Goal: Task Accomplishment & Management: Use online tool/utility

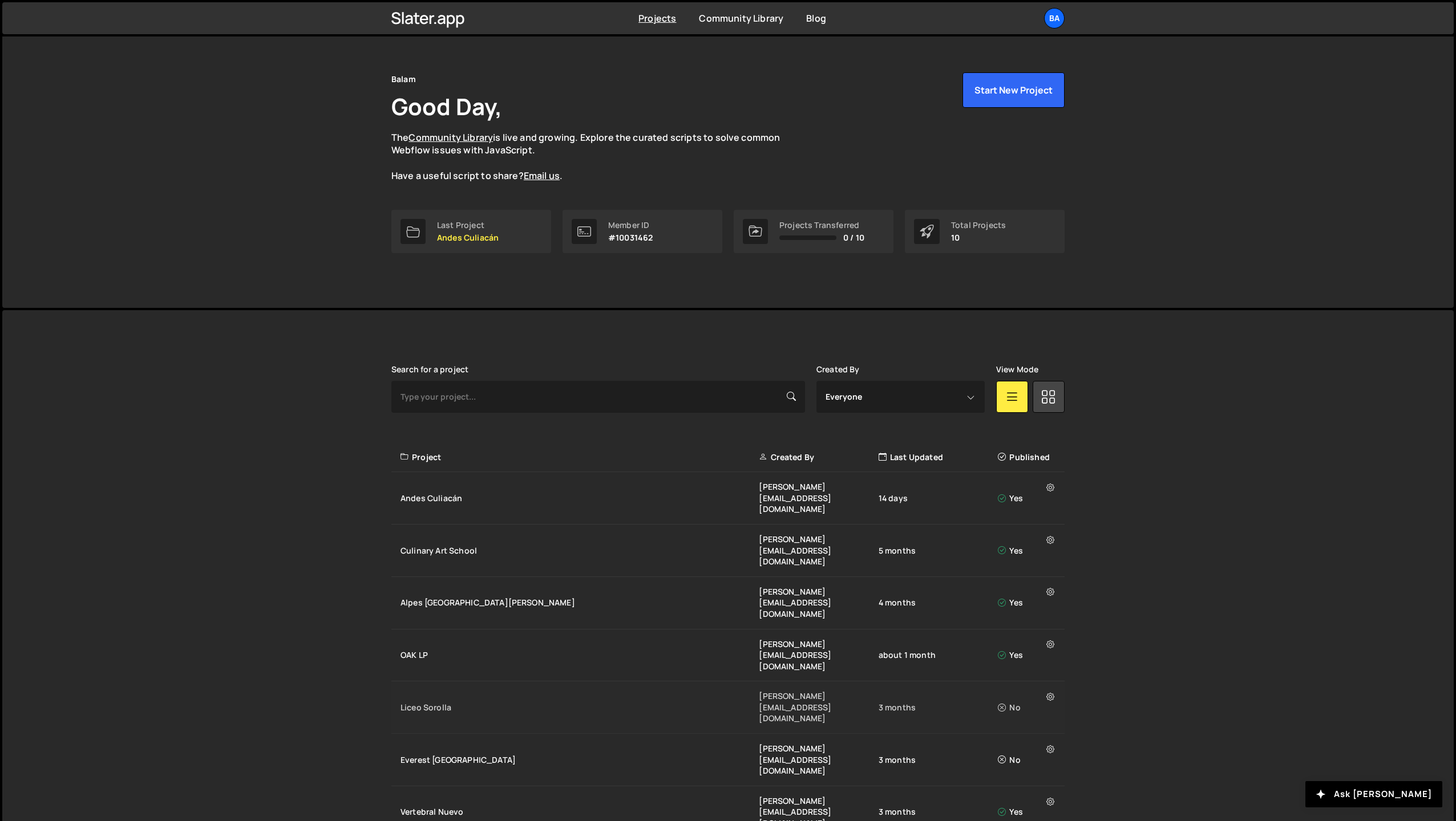
scroll to position [27, 0]
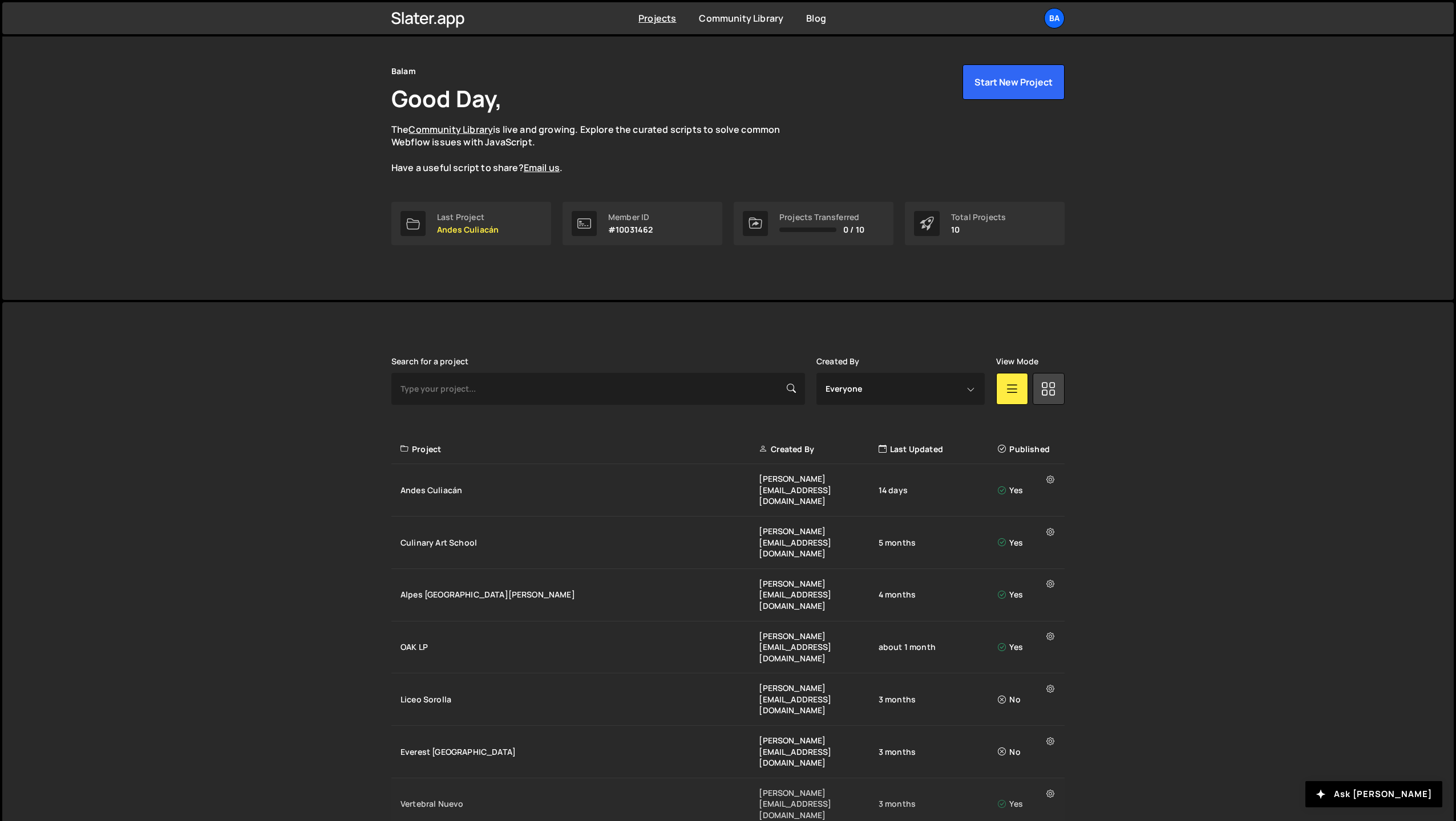
click at [469, 798] on div "Vertebral Nuevo" at bounding box center [579, 804] width 358 height 11
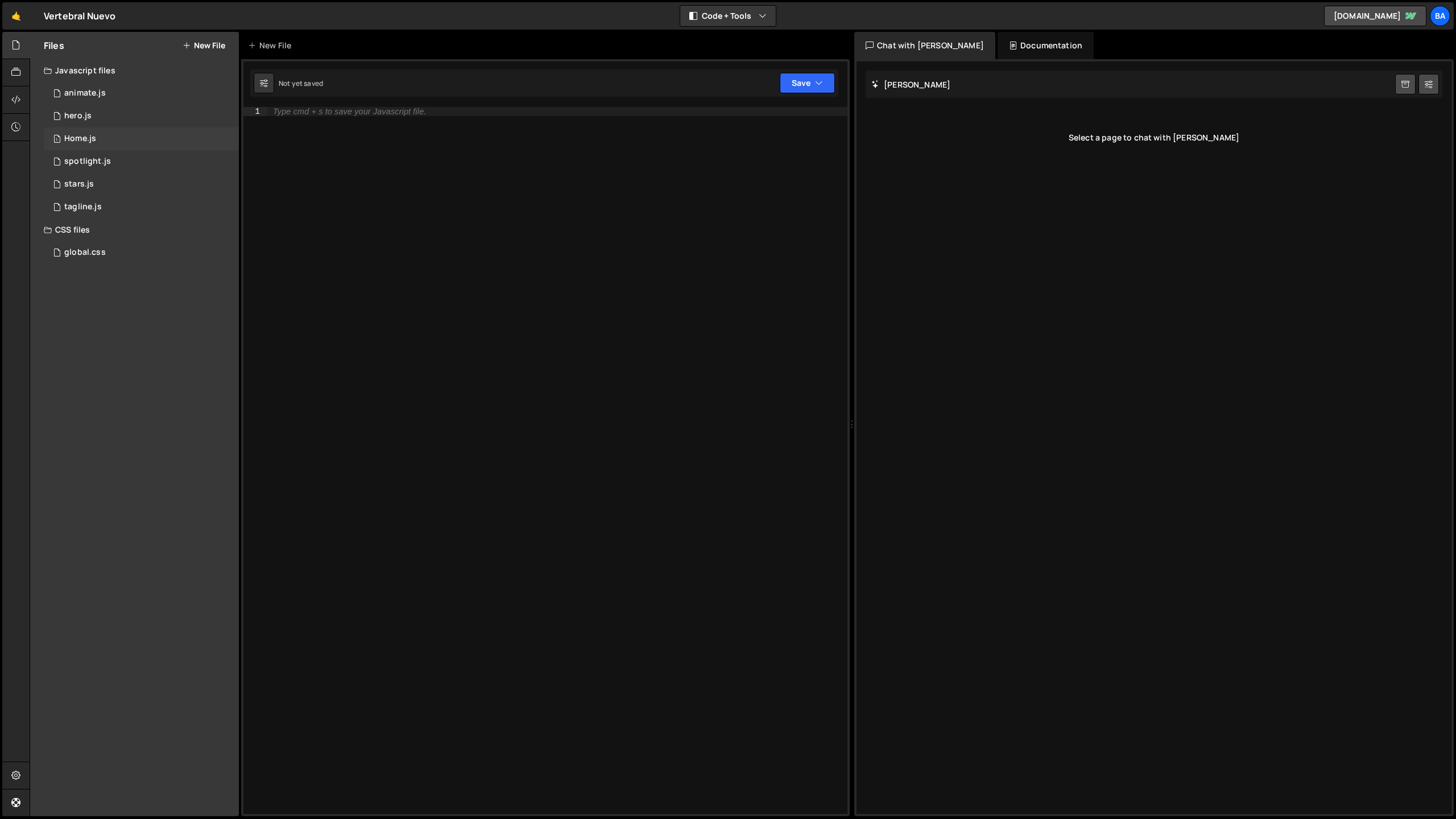
click at [130, 135] on div "1 Home.js 0" at bounding box center [141, 138] width 195 height 23
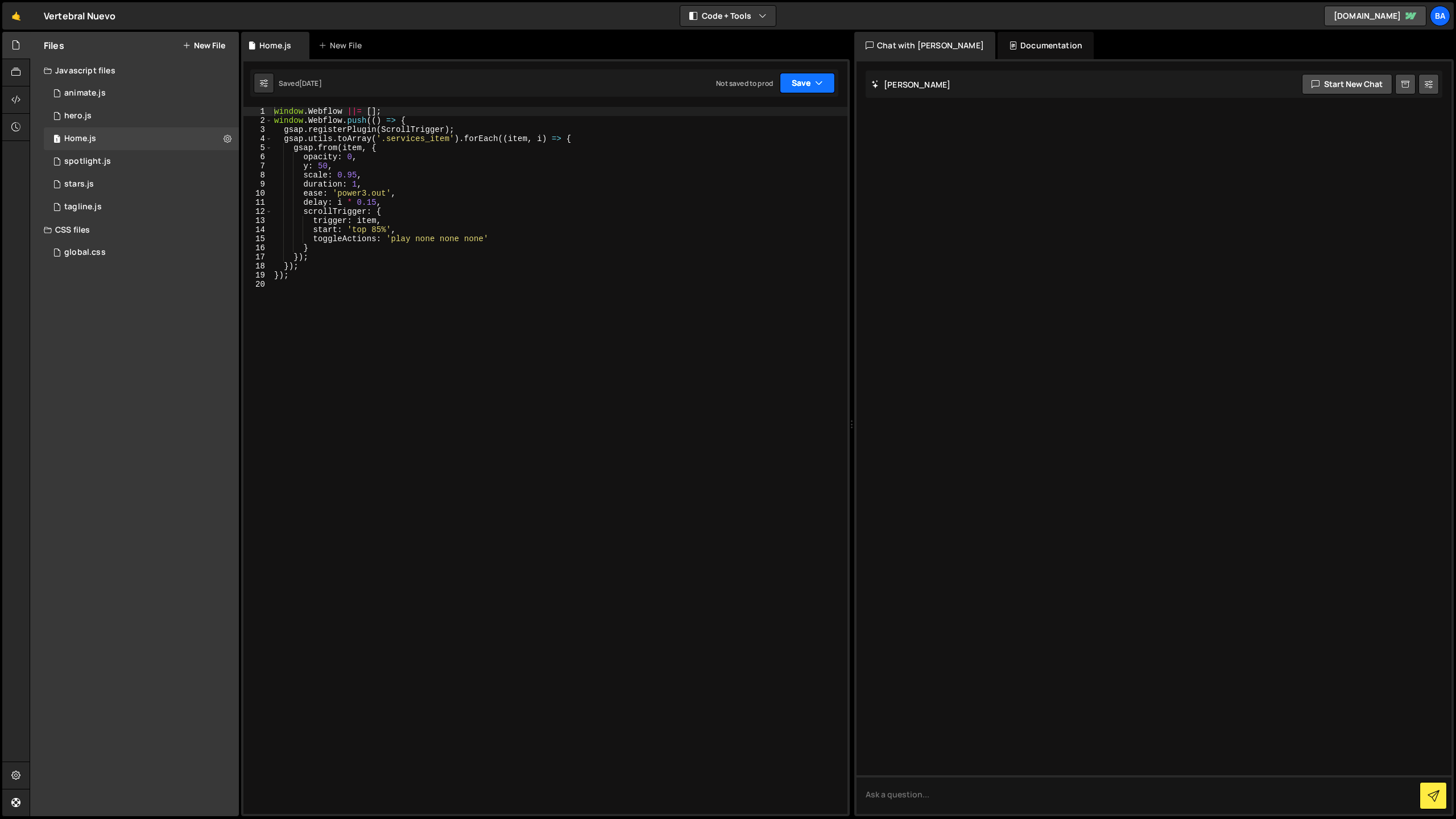
click at [818, 85] on icon "button" at bounding box center [819, 83] width 8 height 11
click at [752, 143] on div "Save to Production S" at bounding box center [769, 148] width 119 height 11
click at [139, 113] on div "1 hero.js 0" at bounding box center [141, 116] width 195 height 23
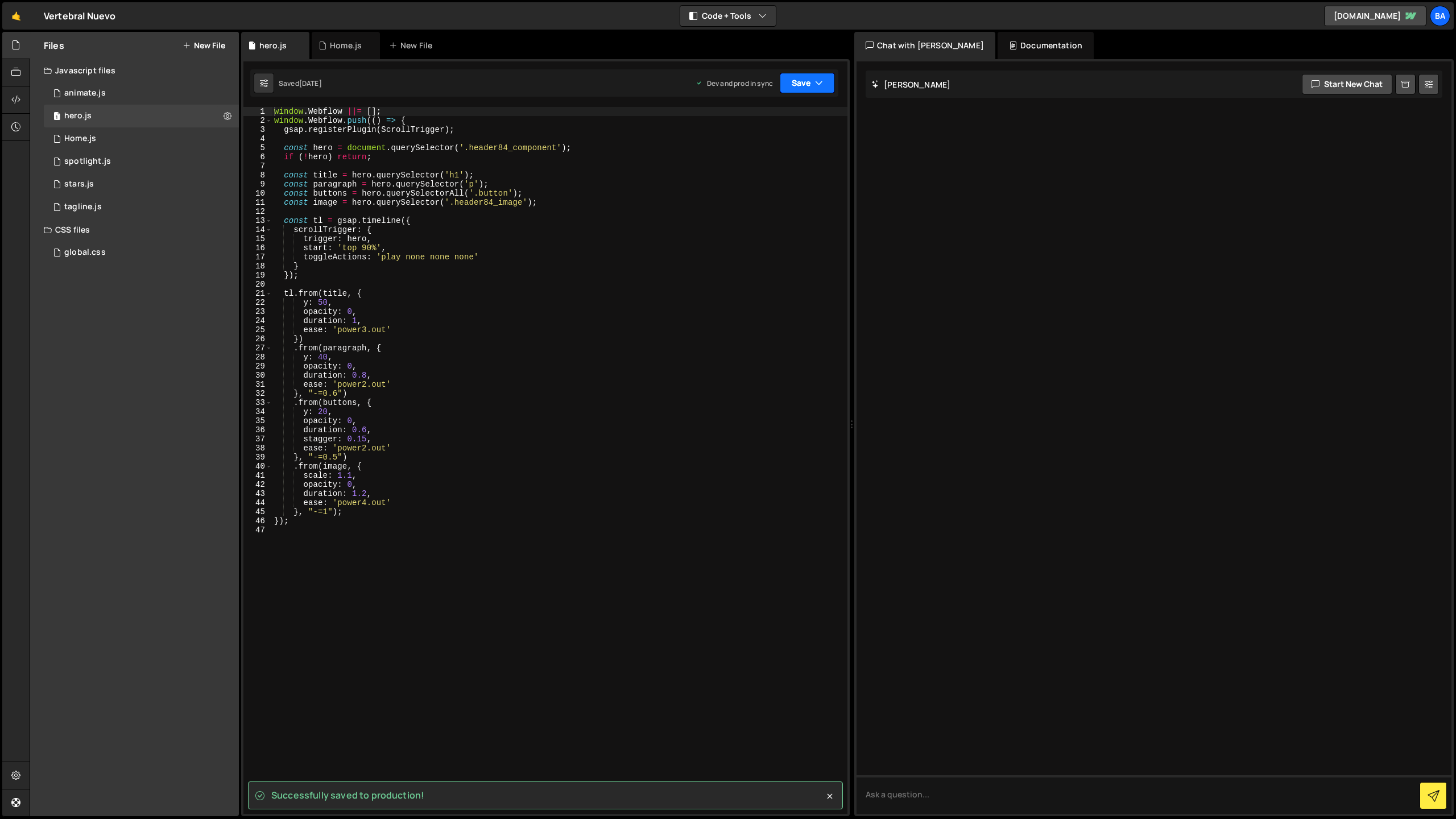
click at [793, 81] on button "Save" at bounding box center [807, 83] width 55 height 21
drag, startPoint x: 765, startPoint y: 156, endPoint x: 724, endPoint y: 142, distance: 43.3
click at [765, 155] on div "Saved just now" at bounding box center [769, 160] width 119 height 14
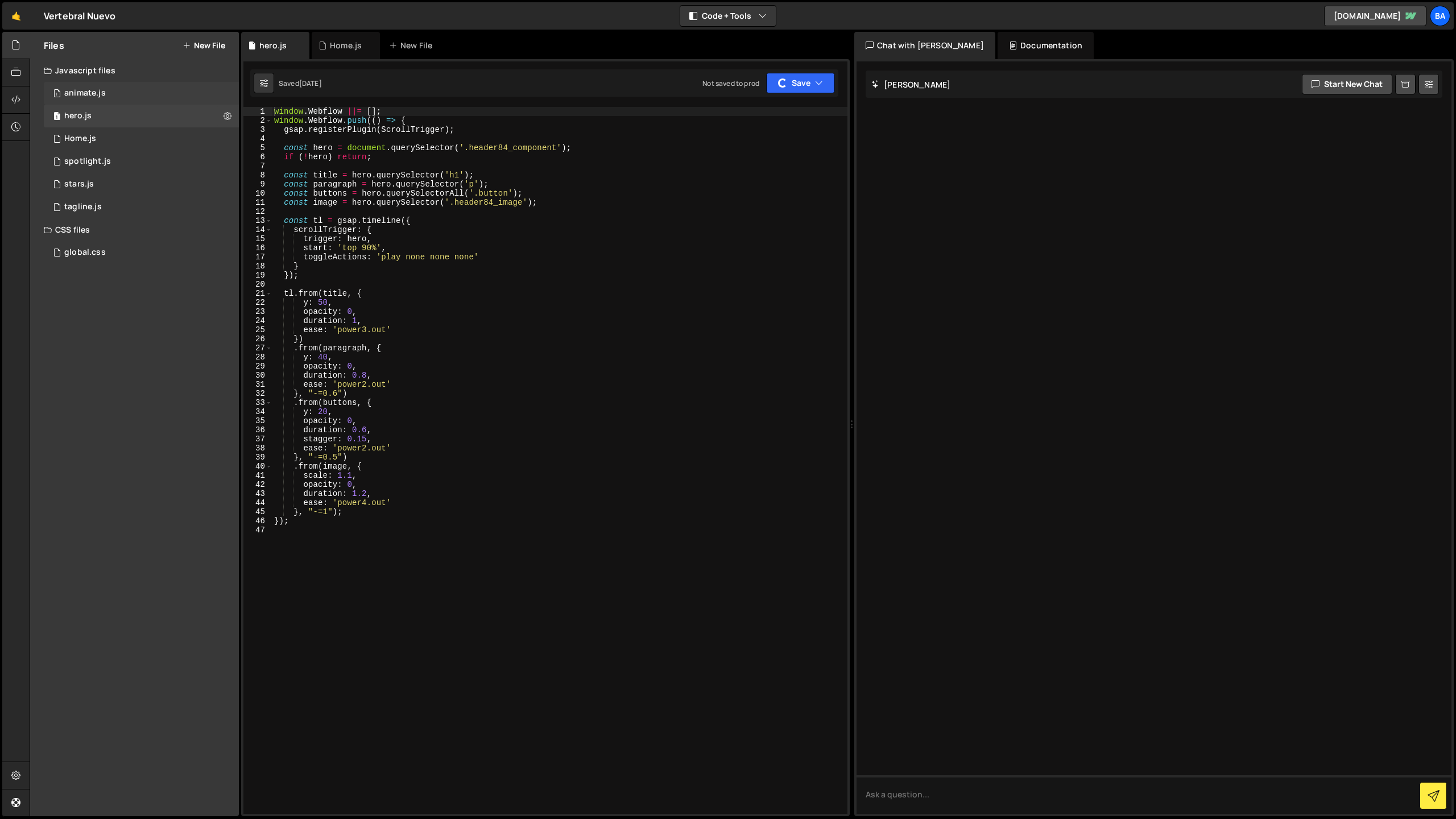
click at [119, 96] on div "1 animate.js 0" at bounding box center [141, 93] width 195 height 23
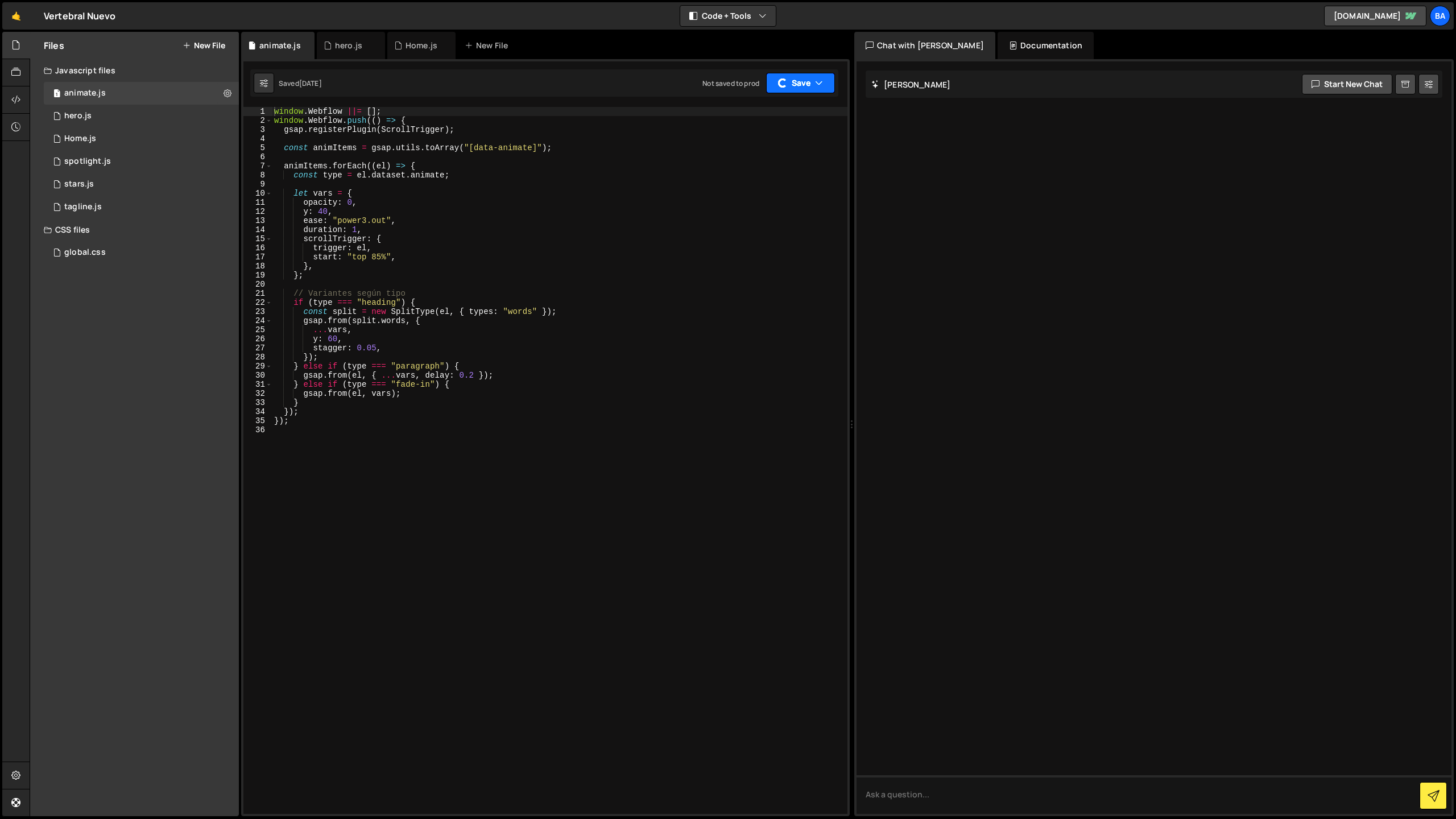
click at [805, 86] on button "Save" at bounding box center [801, 83] width 69 height 21
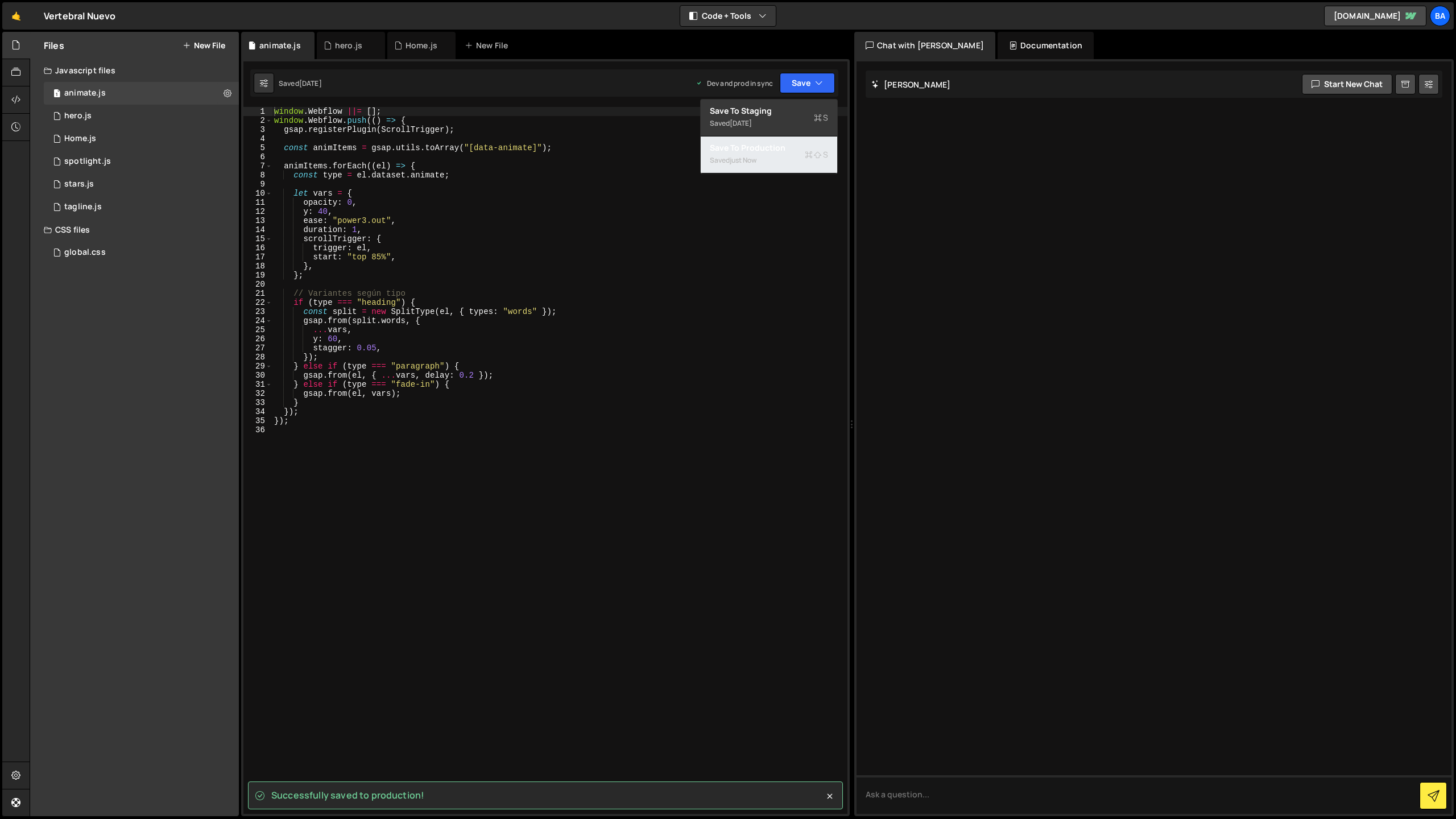
click at [767, 150] on div "Save to Production S" at bounding box center [769, 148] width 119 height 11
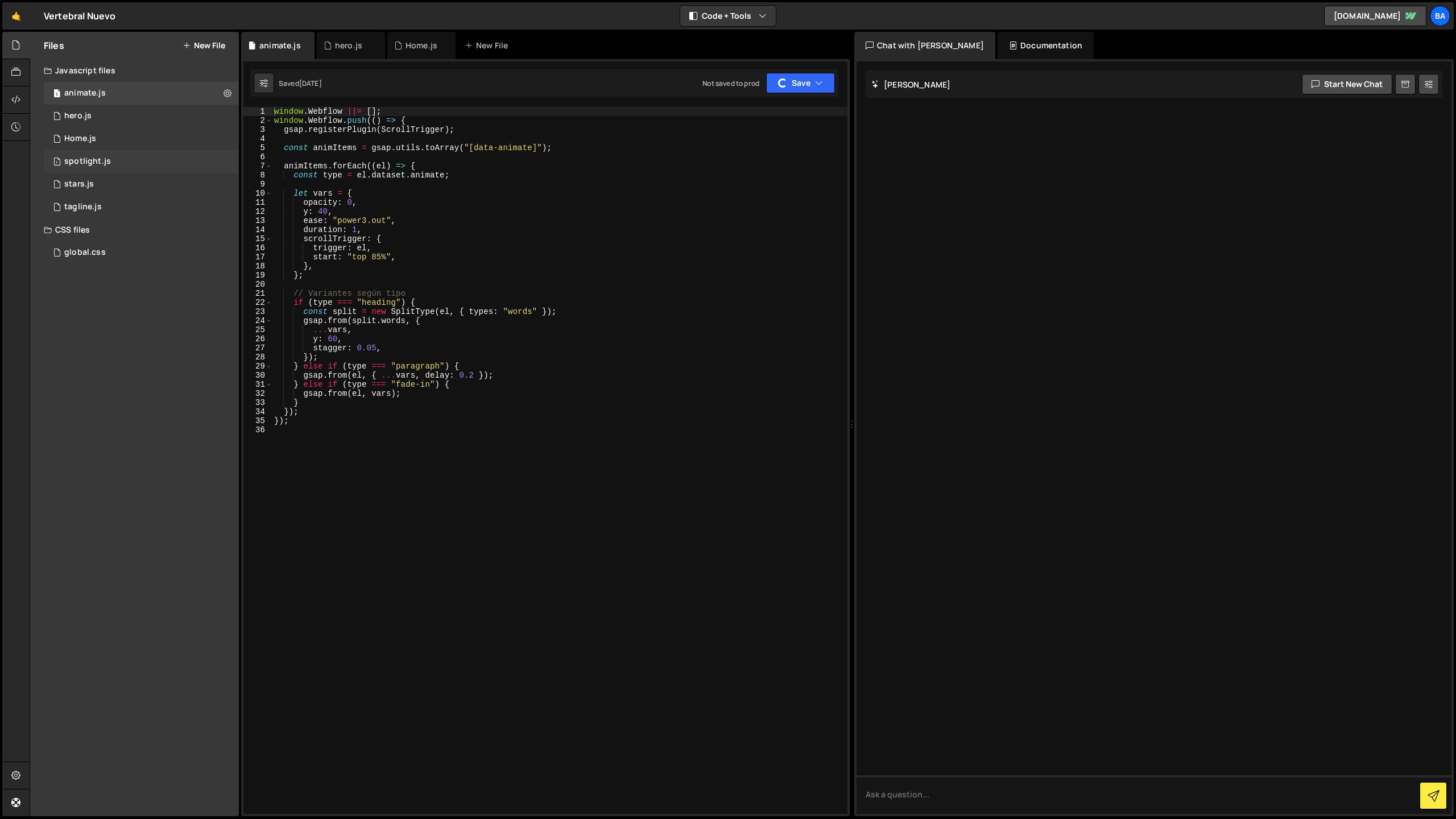
click at [154, 163] on div "1 spotlight.js 0" at bounding box center [141, 162] width 195 height 23
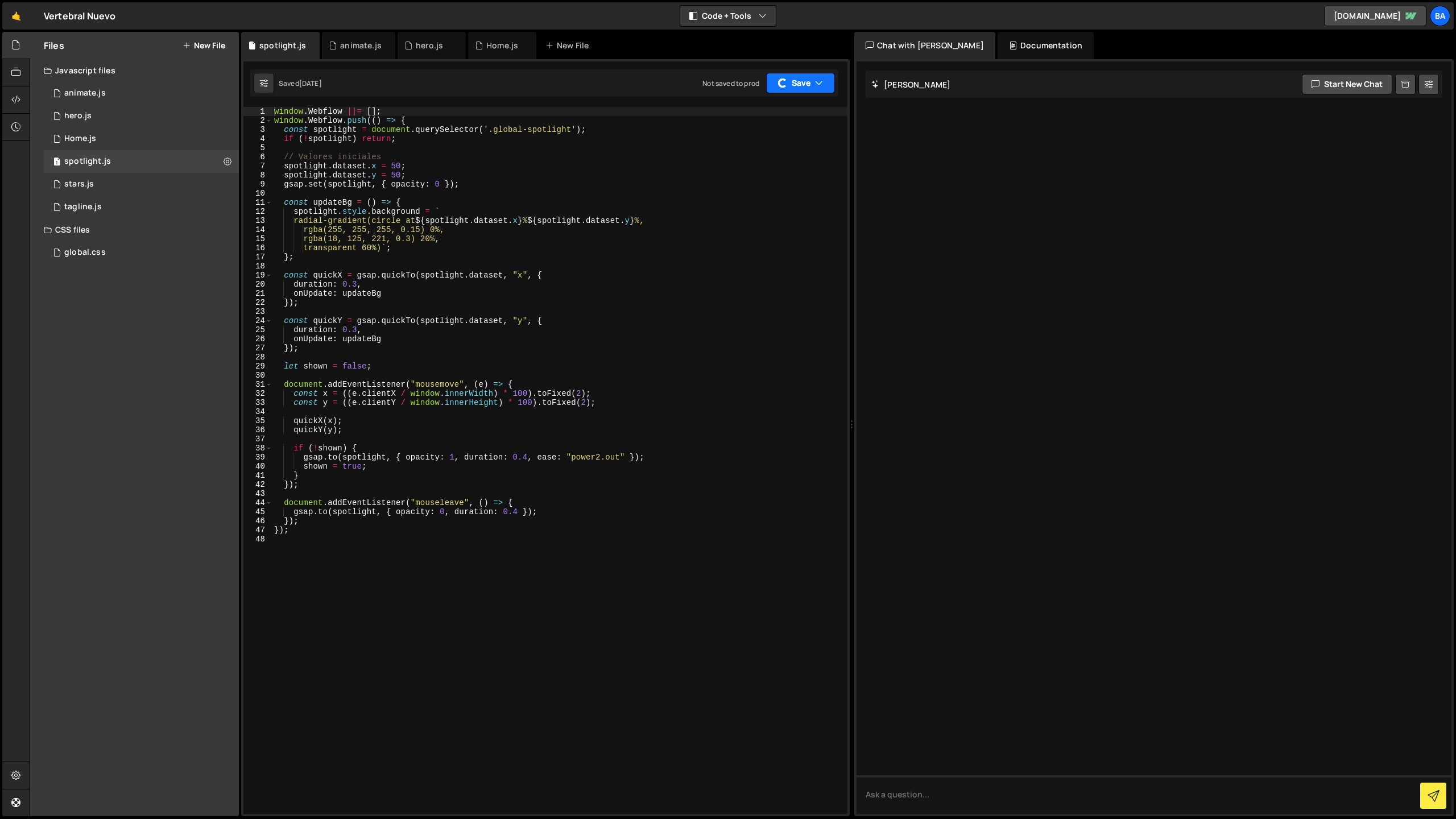
click at [792, 85] on button "Save" at bounding box center [801, 83] width 69 height 21
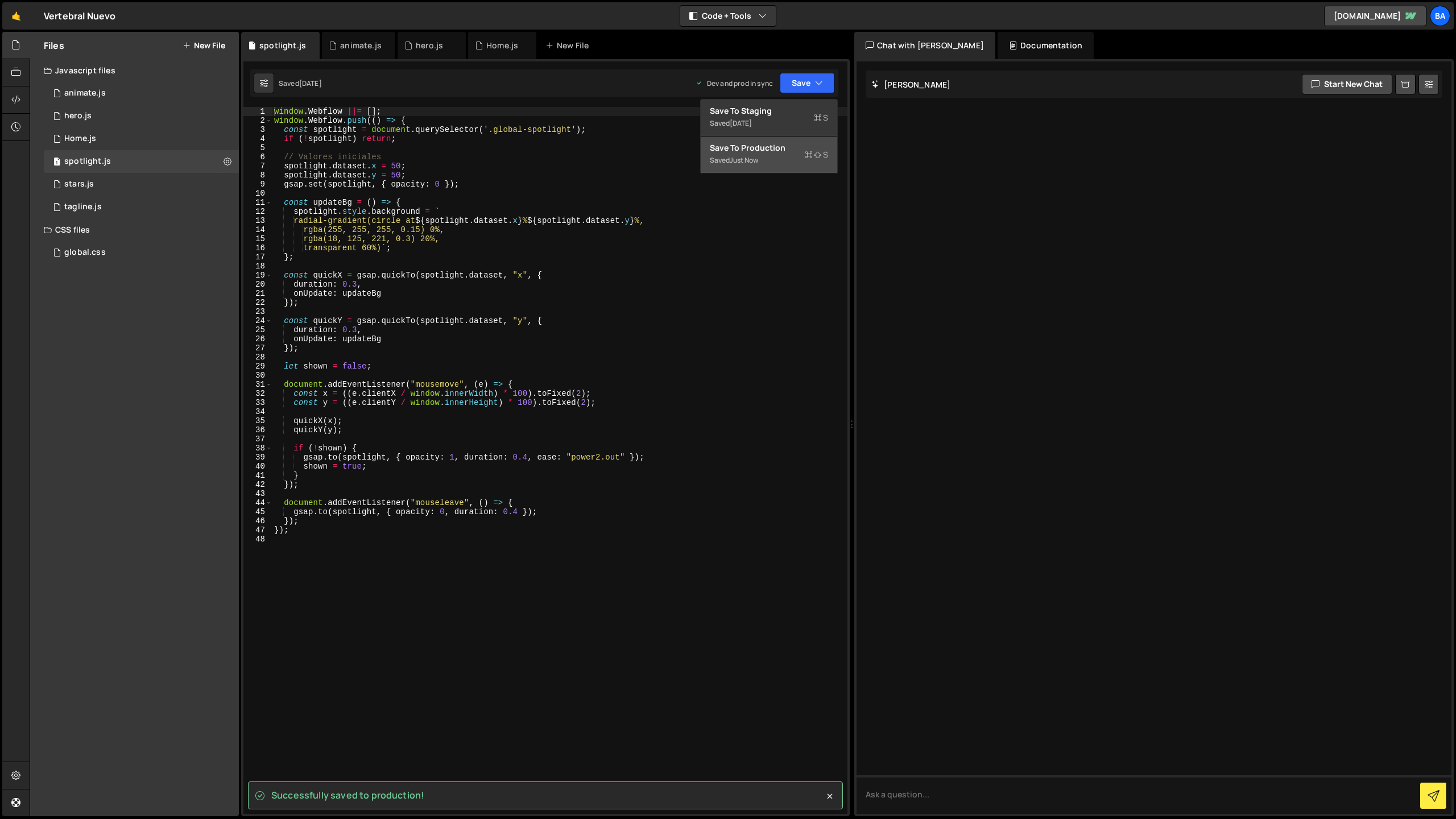
click at [763, 158] on div "Saved just now" at bounding box center [769, 160] width 119 height 14
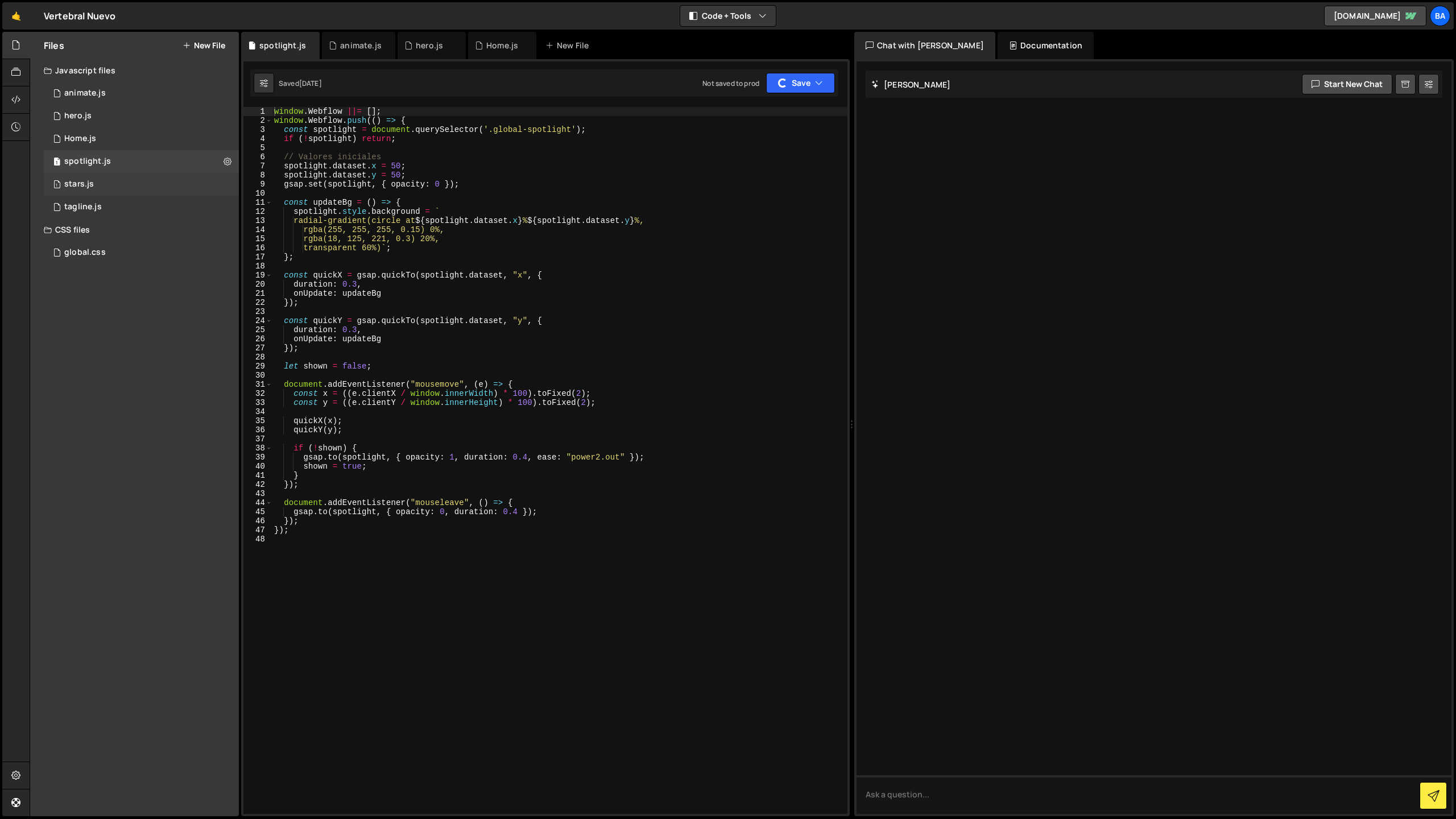
click at [112, 179] on div "1 stars.js 0" at bounding box center [141, 184] width 195 height 23
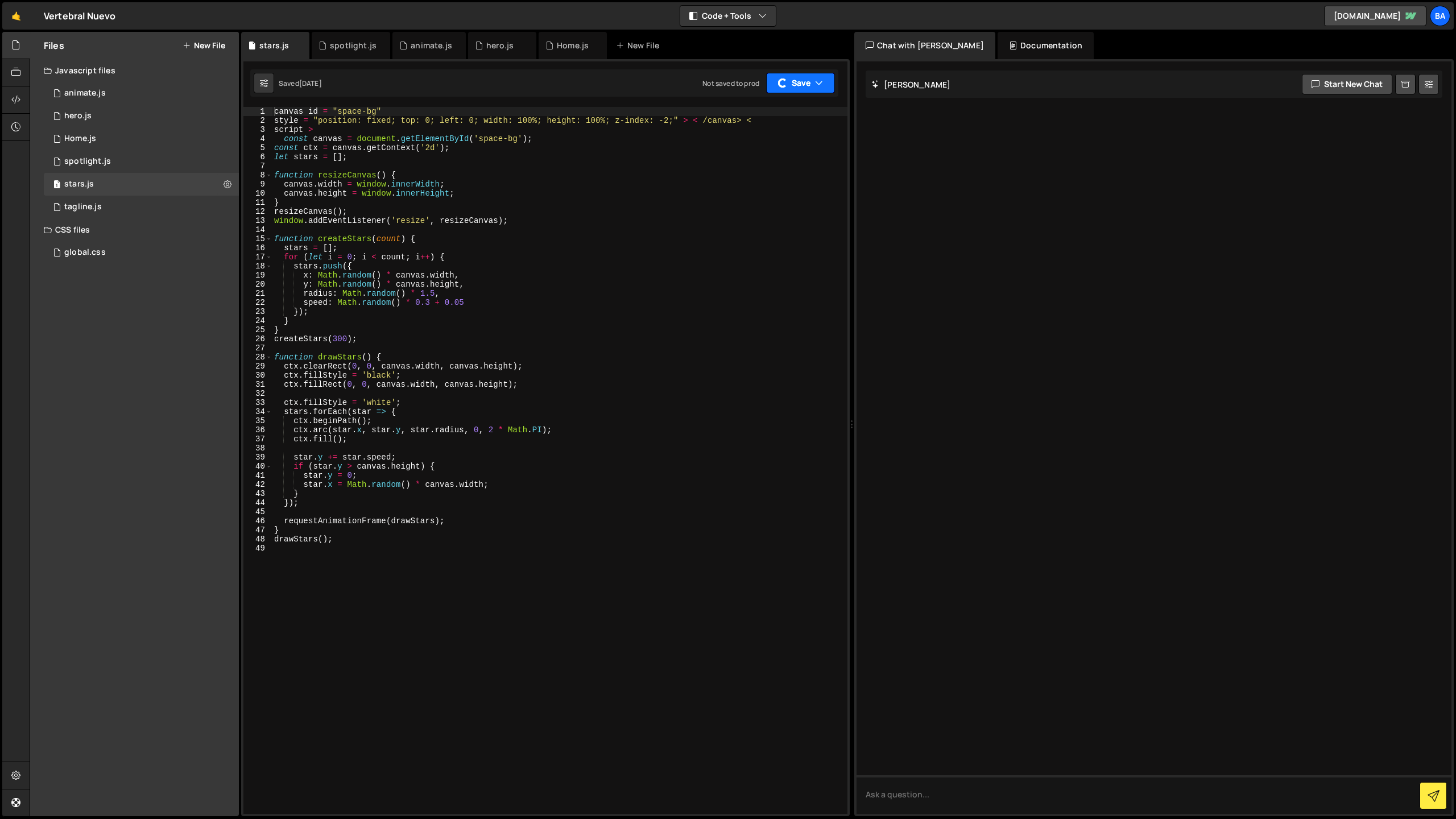
click at [818, 90] on button "Save" at bounding box center [801, 83] width 69 height 21
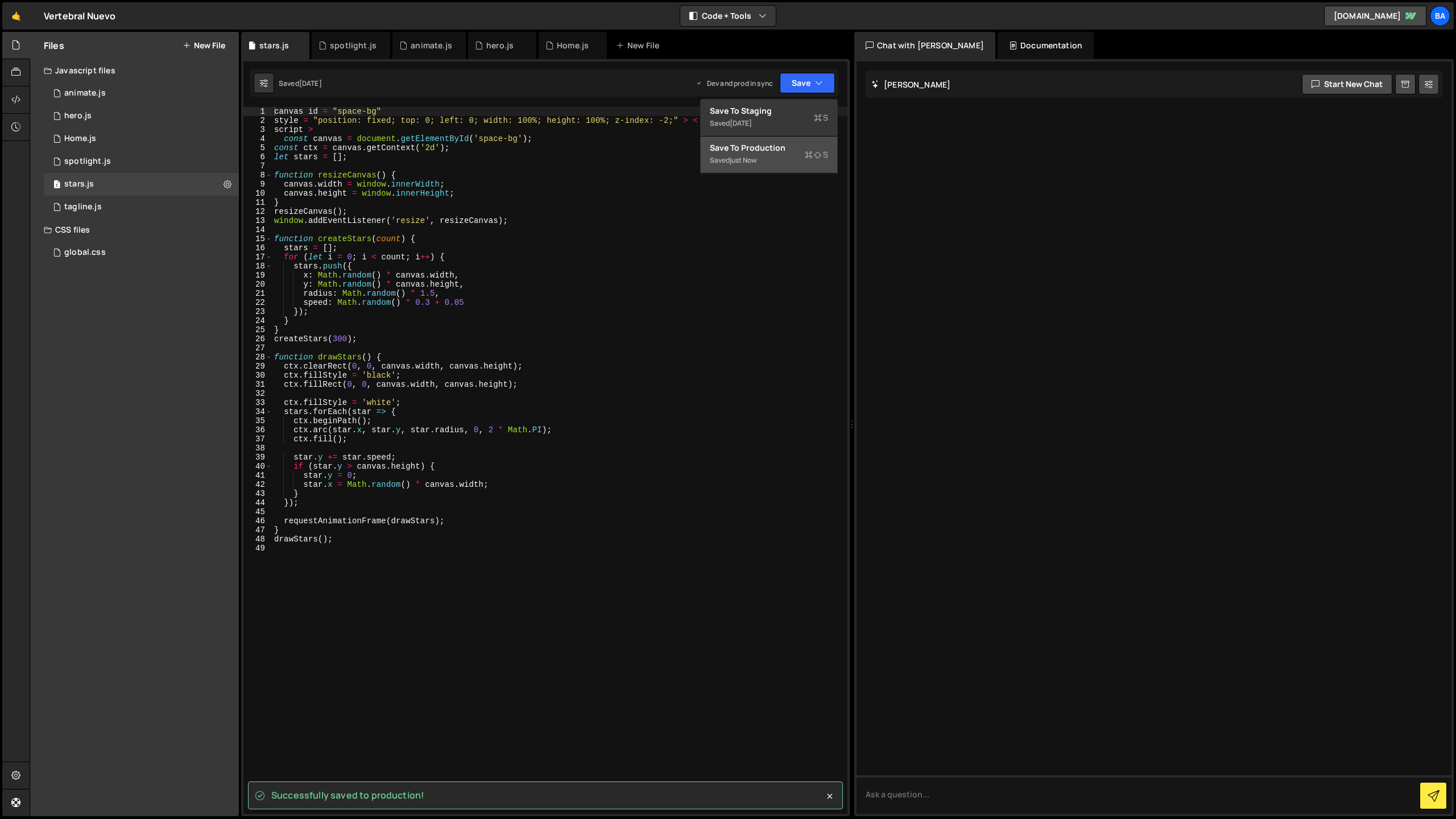
click at [771, 155] on div "Saved just now" at bounding box center [769, 160] width 119 height 14
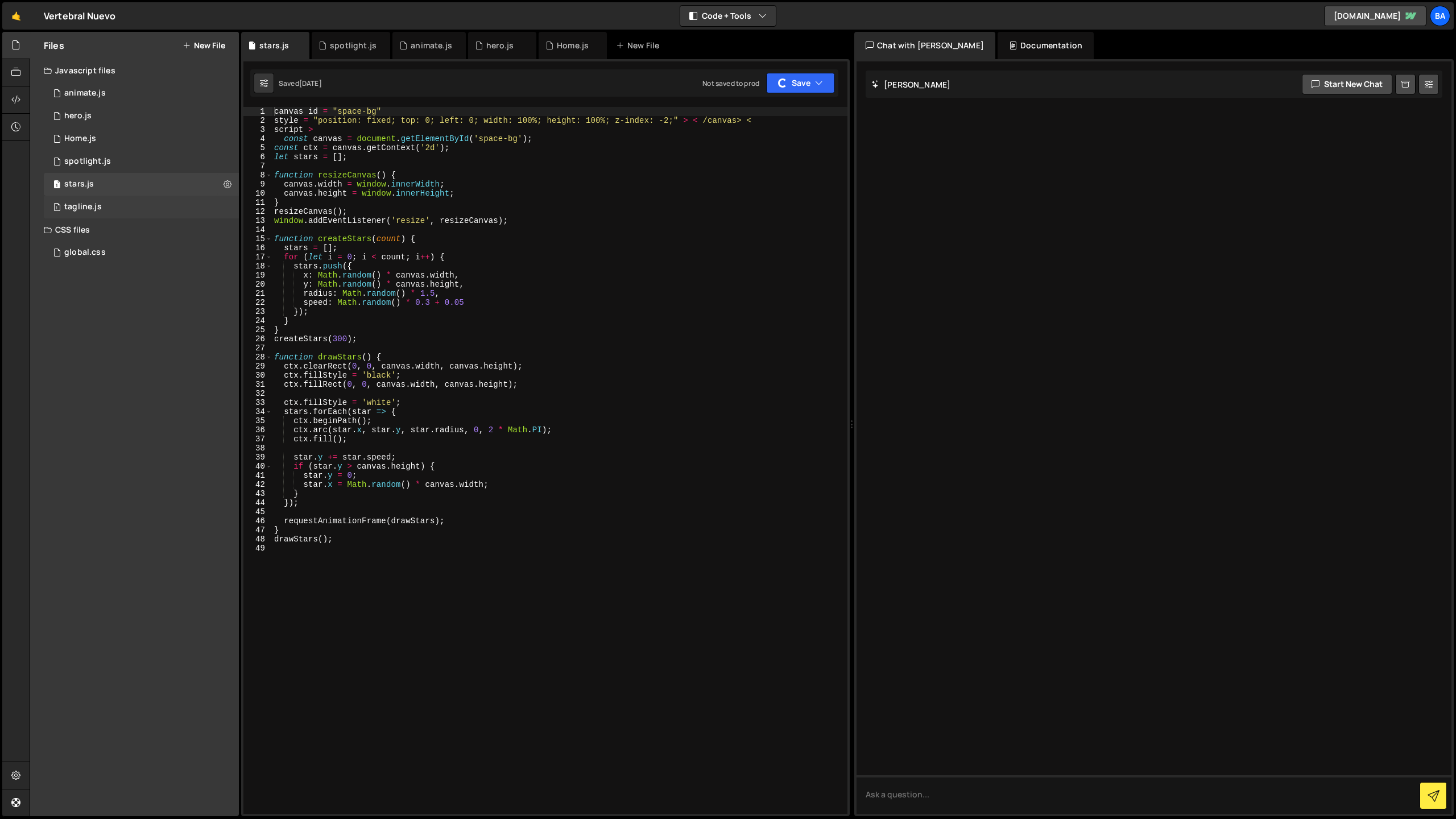
click at [111, 207] on div "1 tagline.js 0" at bounding box center [141, 207] width 195 height 23
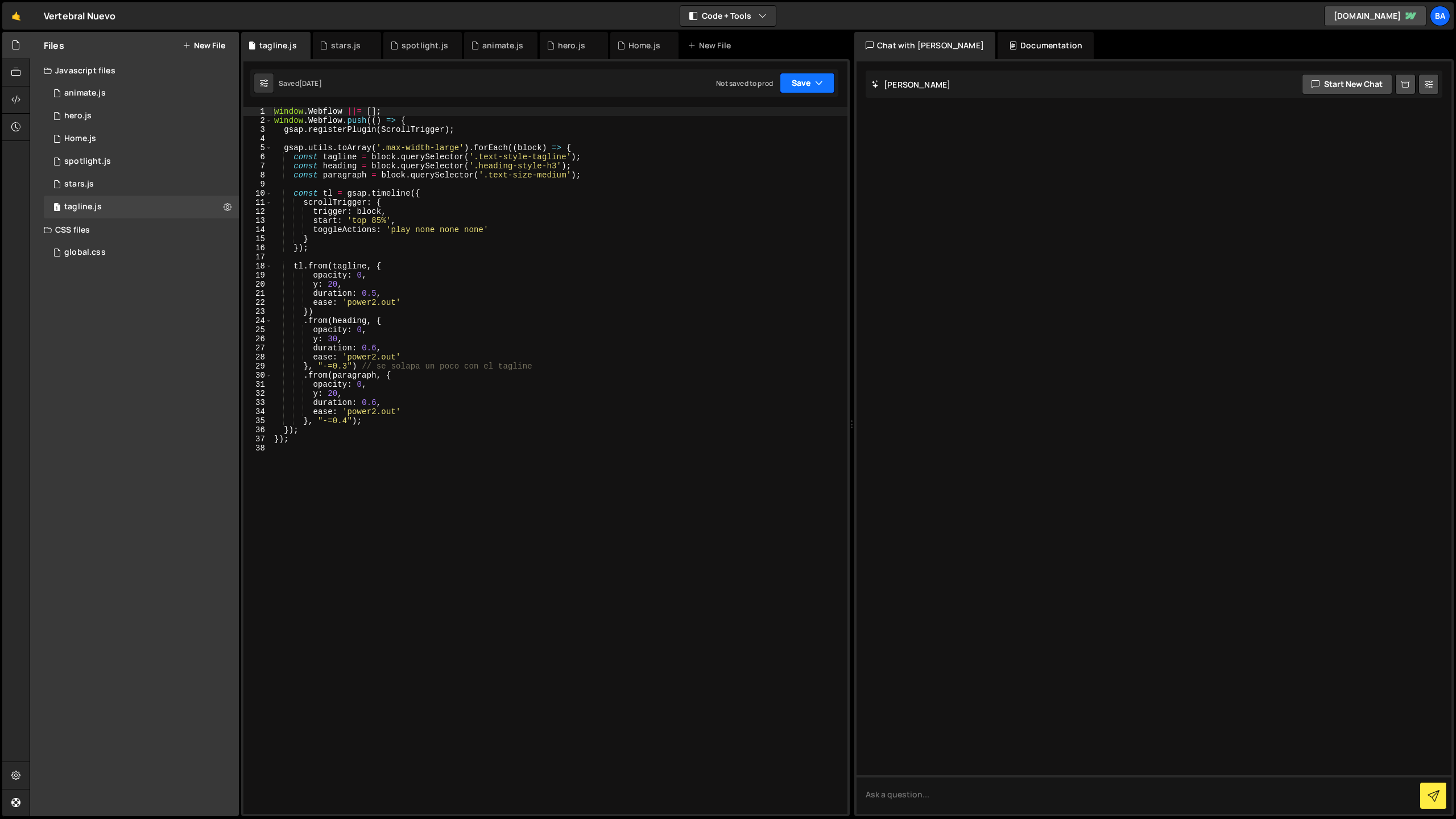
click at [828, 78] on button "Save" at bounding box center [807, 83] width 55 height 21
click at [781, 154] on div "Not saved to prod" at bounding box center [769, 160] width 119 height 14
click at [114, 251] on div "global.css 0" at bounding box center [141, 252] width 195 height 23
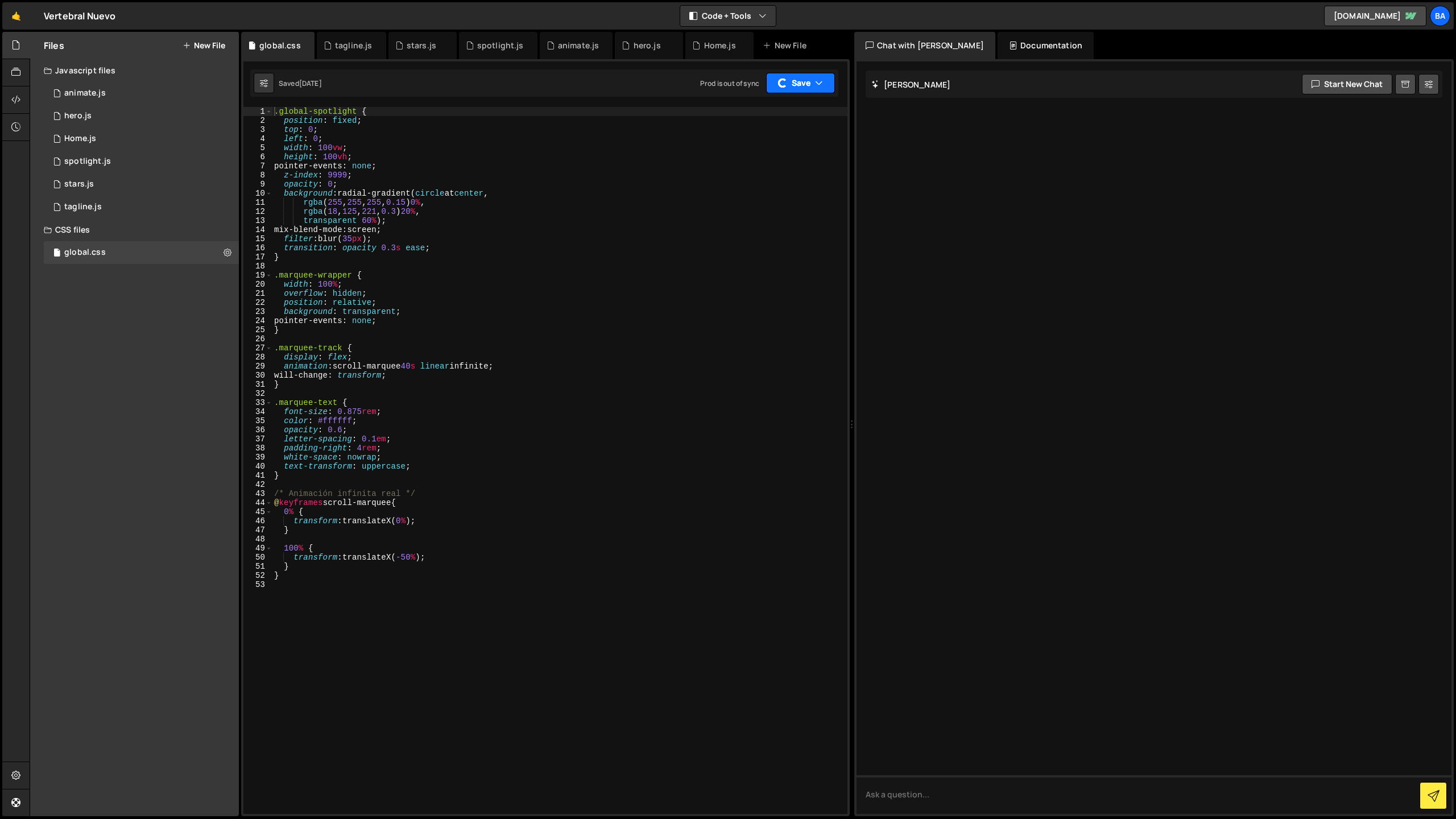
click at [790, 85] on button "Save" at bounding box center [801, 83] width 69 height 21
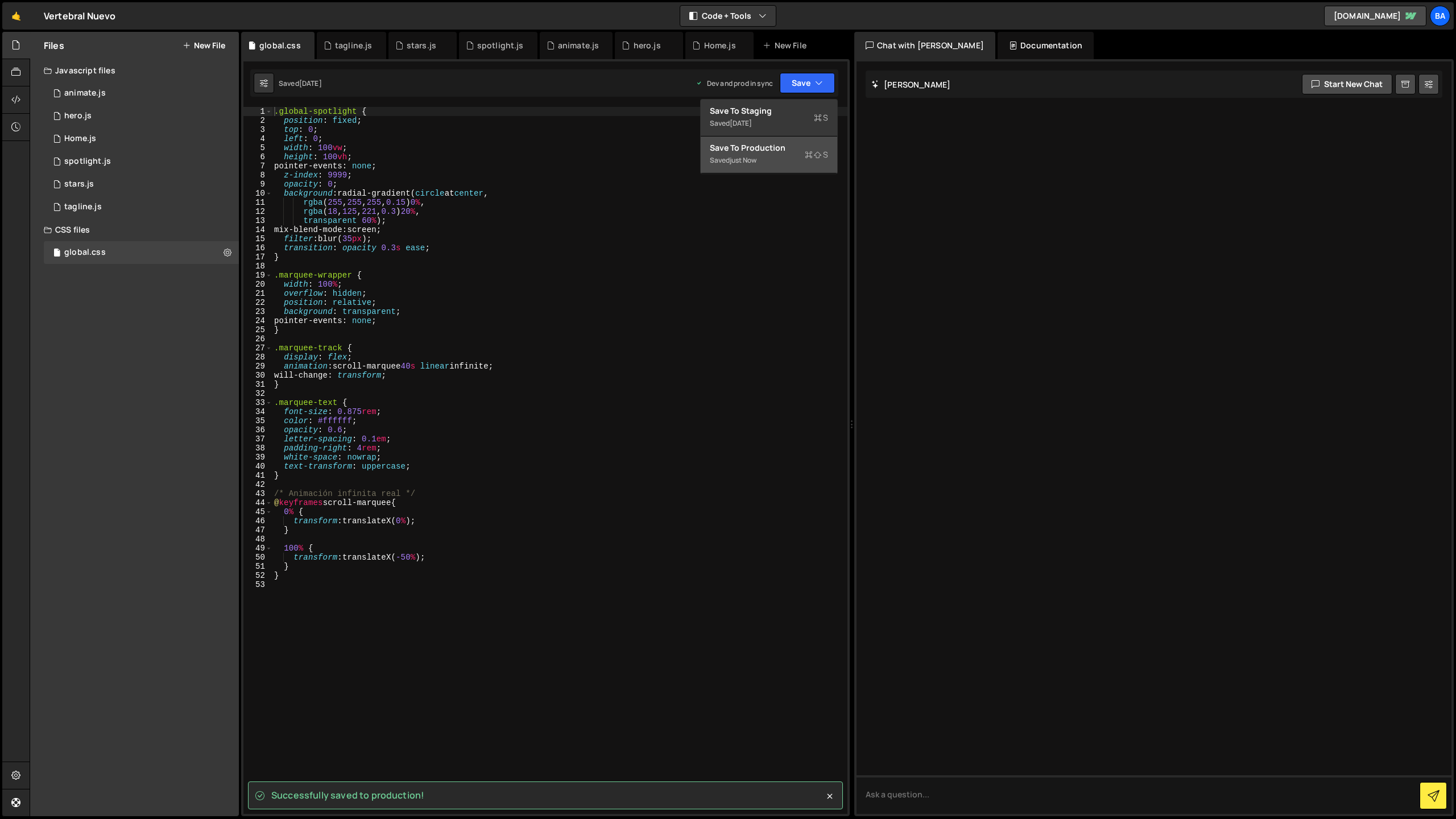
click at [757, 161] on div "just now" at bounding box center [743, 160] width 27 height 10
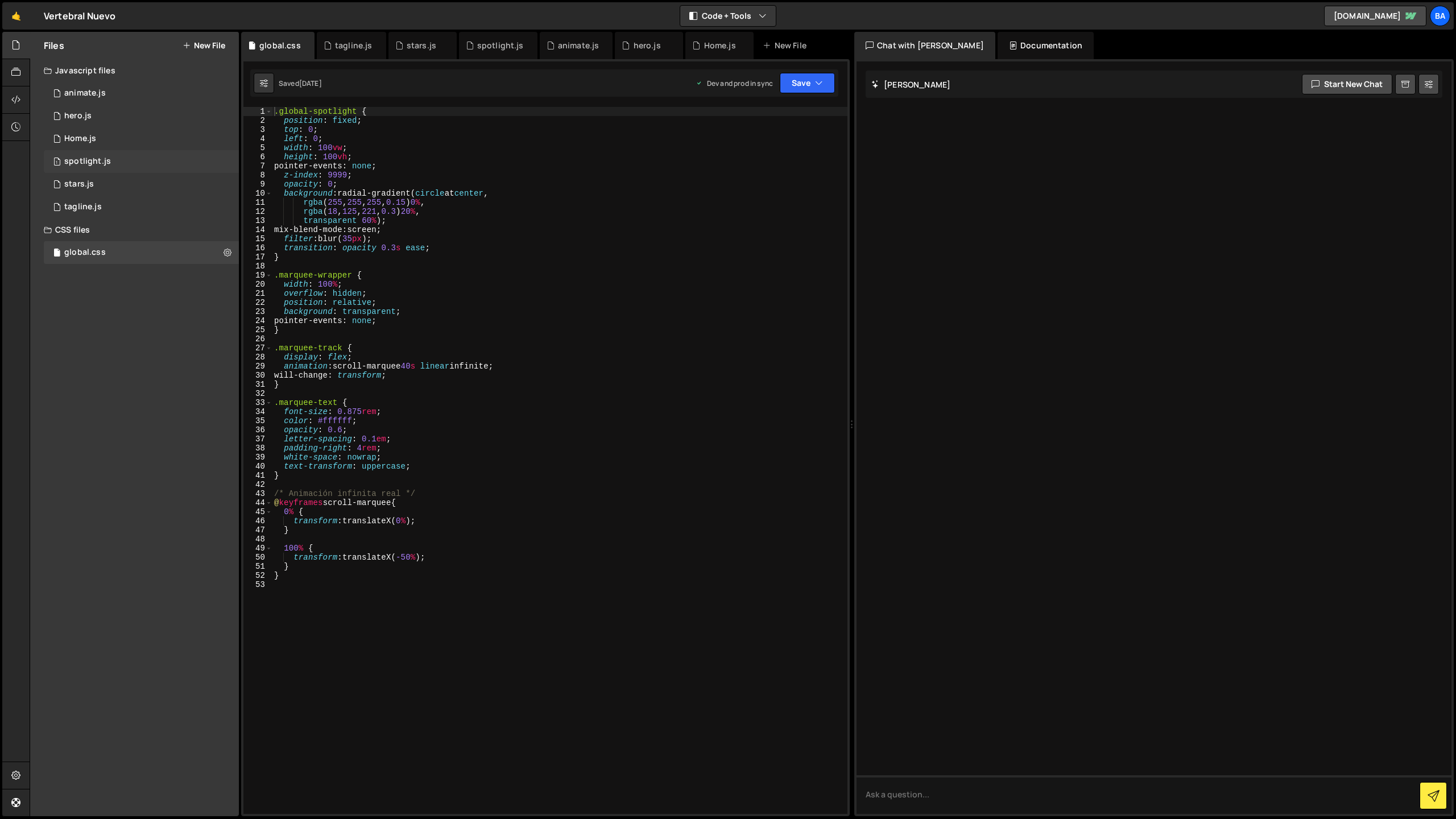
click at [127, 162] on div "1 spotlight.js 0" at bounding box center [141, 162] width 195 height 23
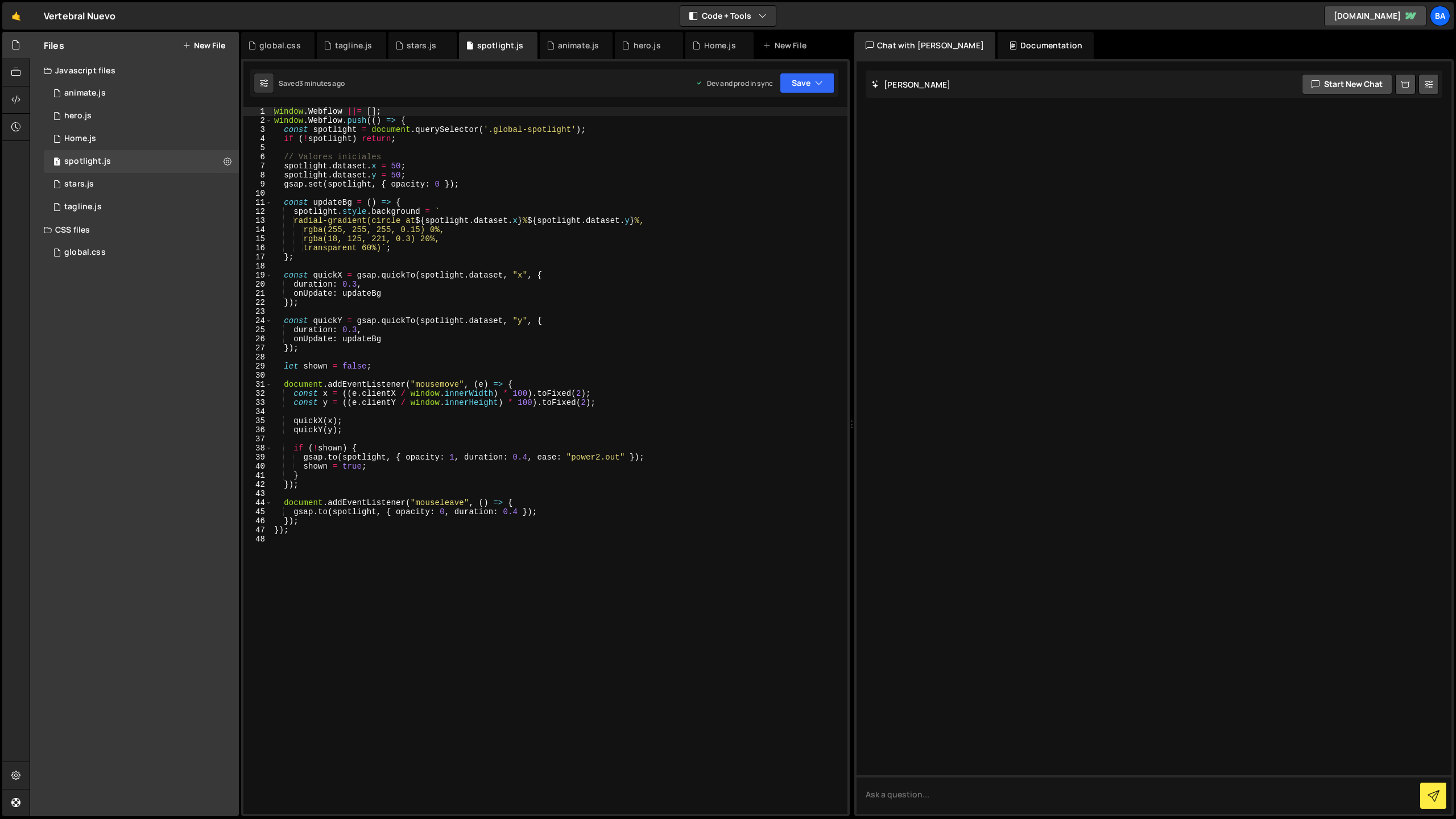
click at [846, 83] on div "1 Type cmd + s to save your Javascript file. הההההההההההההההההההההההההההההההההה…" at bounding box center [545, 437] width 608 height 757
click at [816, 82] on icon "button" at bounding box center [819, 83] width 8 height 11
click at [755, 151] on div "Save to Production S" at bounding box center [769, 148] width 119 height 11
click at [798, 84] on button "Save" at bounding box center [801, 83] width 69 height 21
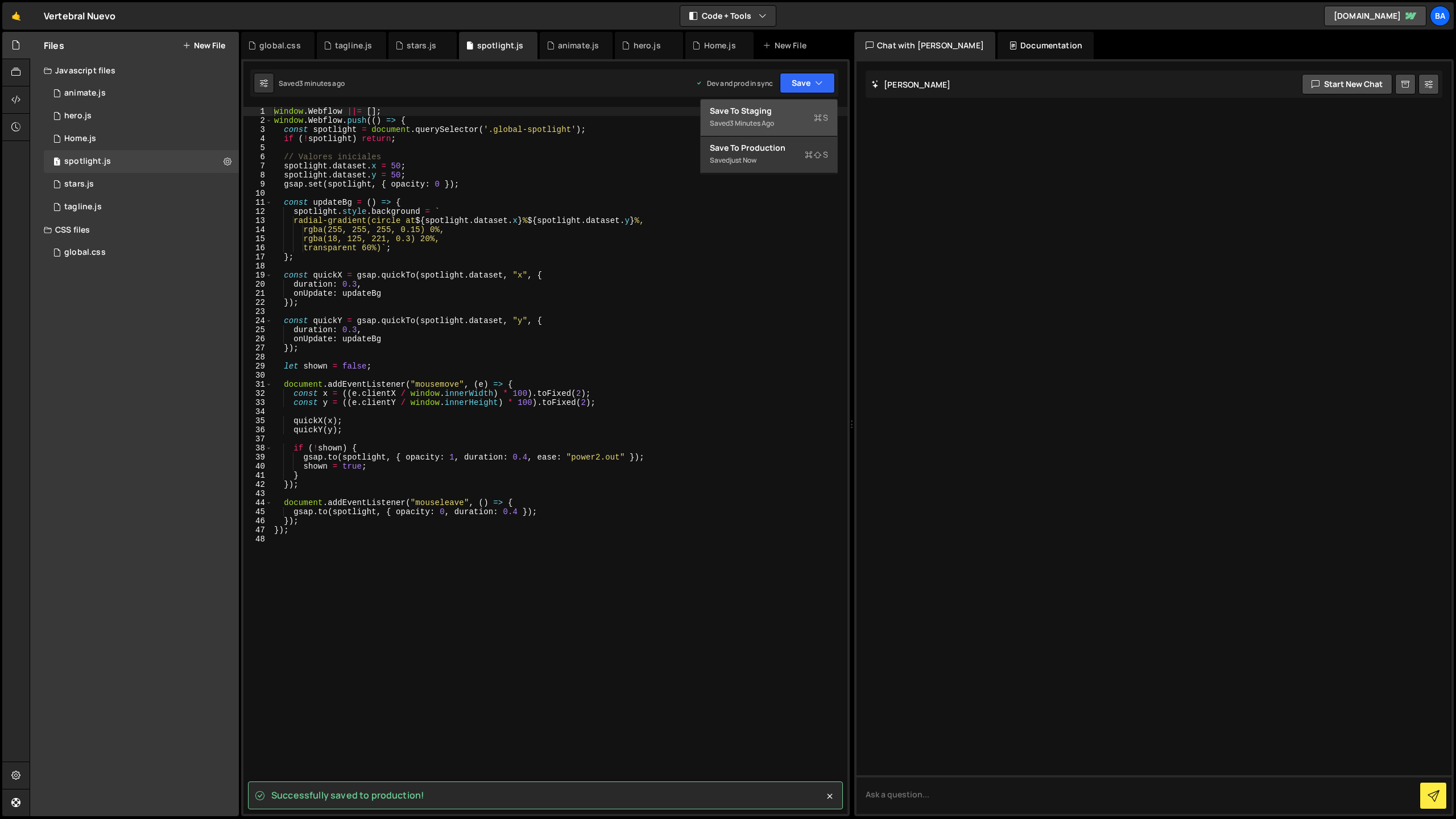
click at [773, 111] on div "Save to Staging S" at bounding box center [769, 111] width 119 height 11
